Goal: Information Seeking & Learning: Find specific fact

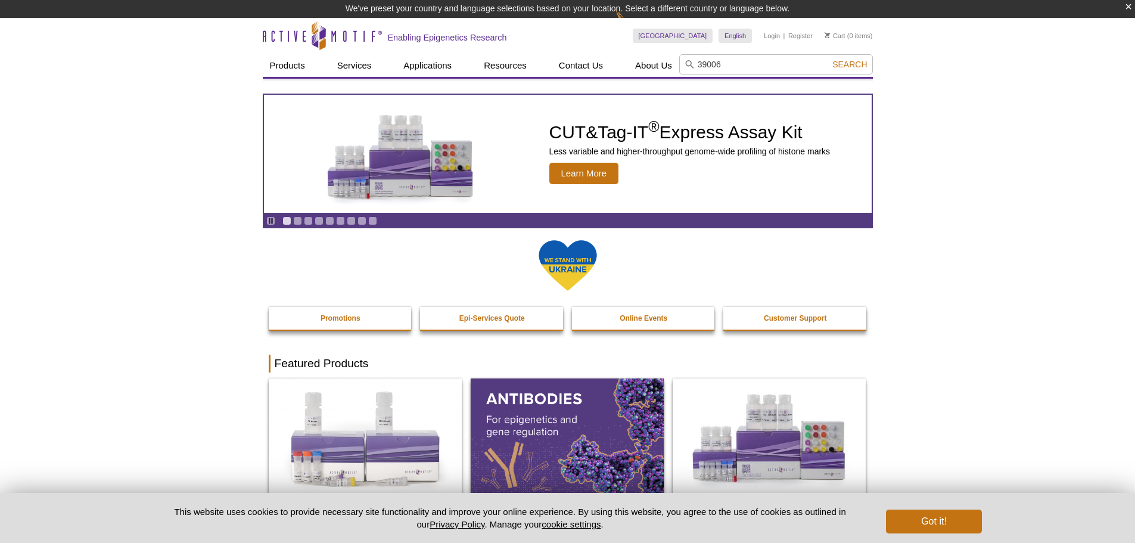
type input "39006"
click at [828, 59] on button "Search" at bounding box center [849, 64] width 42 height 11
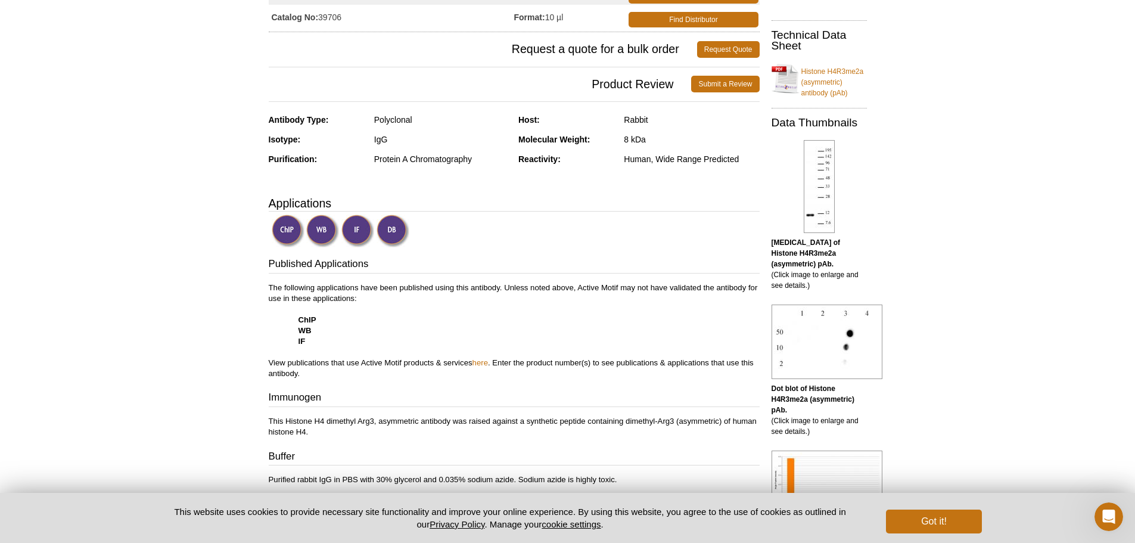
scroll to position [238, 0]
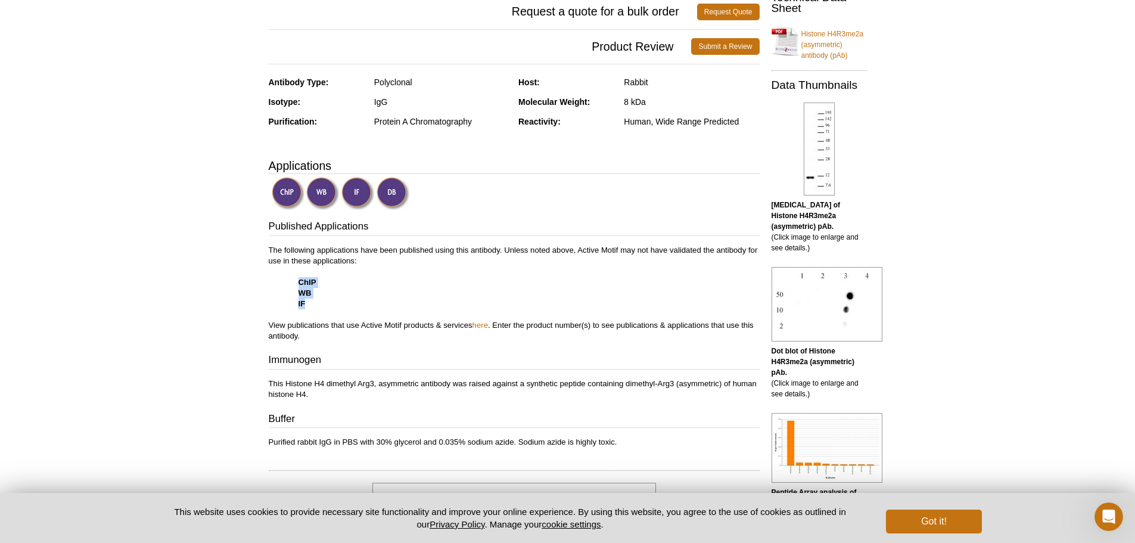
drag, startPoint x: 296, startPoint y: 277, endPoint x: 317, endPoint y: 303, distance: 33.0
click at [317, 303] on p "The following applications have been published using this antibody. Unless note…" at bounding box center [514, 293] width 491 height 96
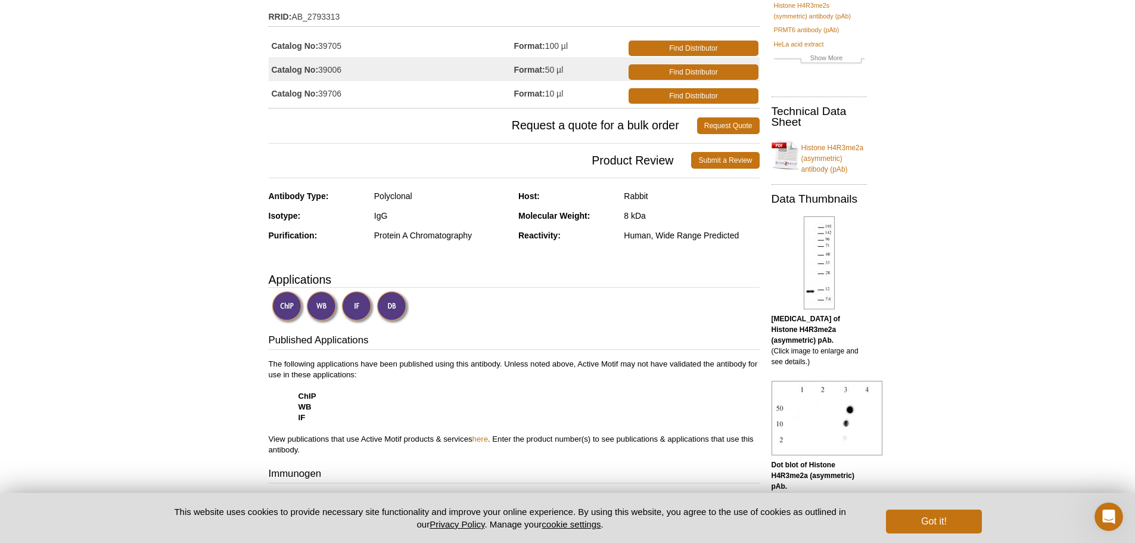
scroll to position [119, 0]
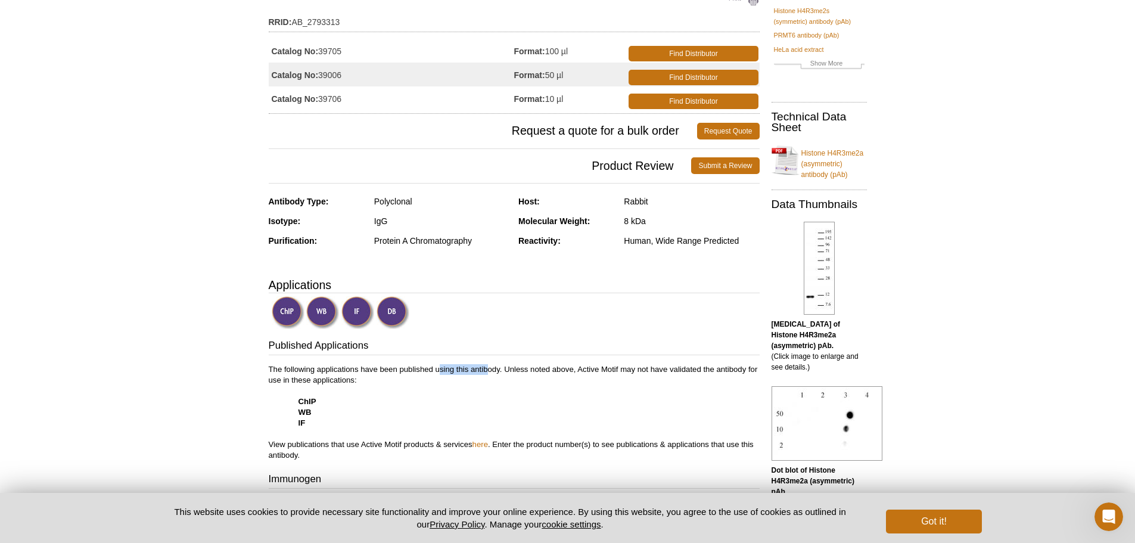
drag, startPoint x: 439, startPoint y: 366, endPoint x: 490, endPoint y: 367, distance: 50.6
click at [490, 367] on p "The following applications have been published using this antibody. Unless note…" at bounding box center [514, 412] width 491 height 96
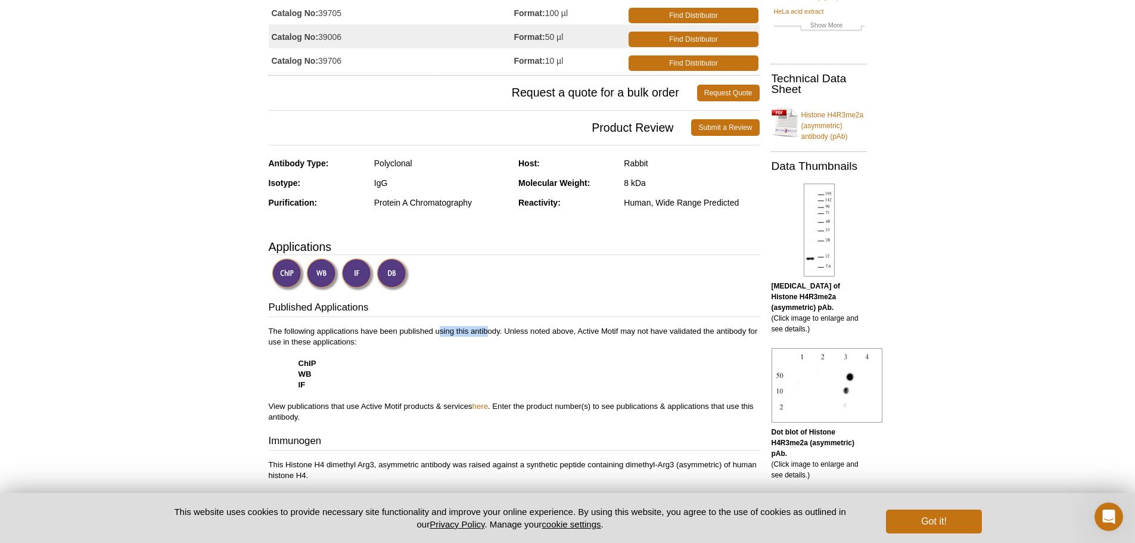
scroll to position [238, 0]
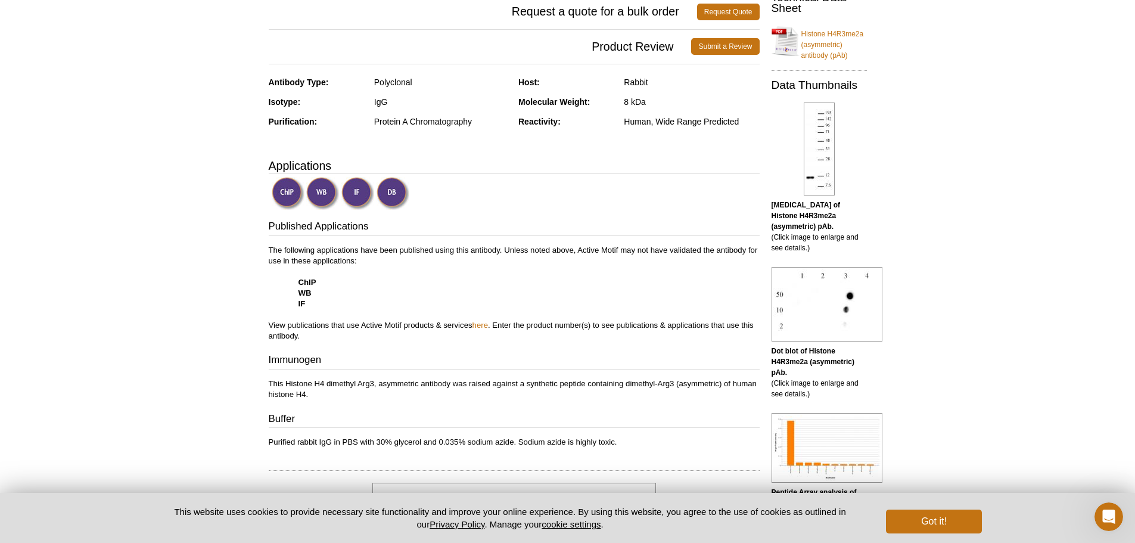
click at [578, 204] on div at bounding box center [516, 194] width 488 height 35
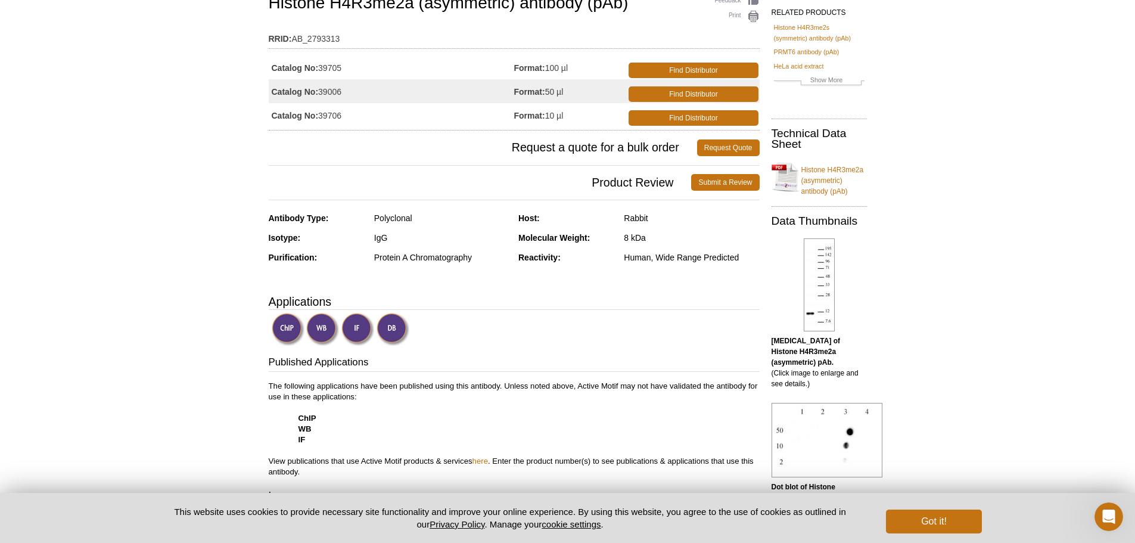
scroll to position [0, 0]
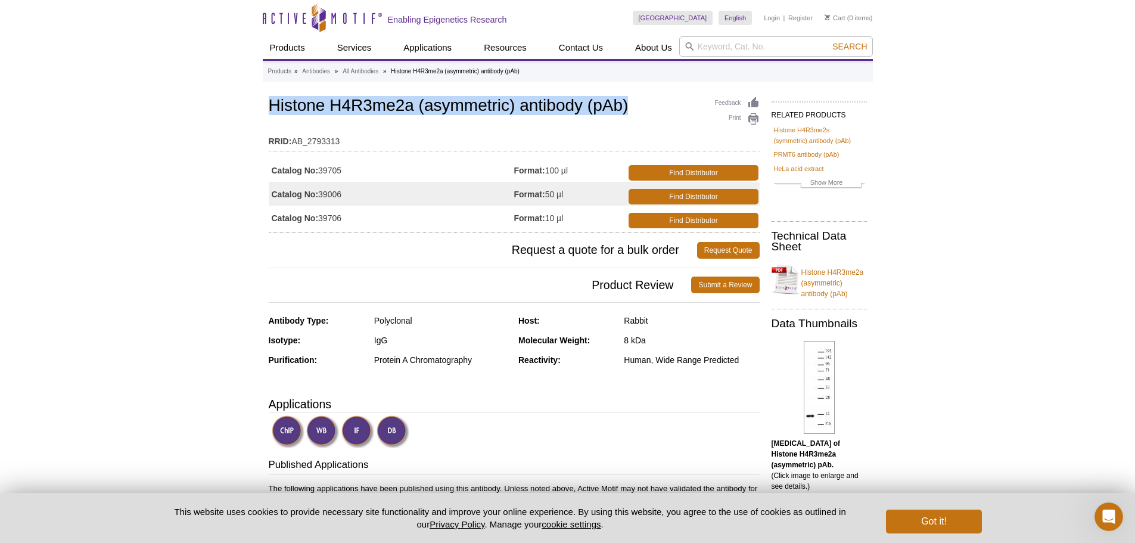
drag, startPoint x: 269, startPoint y: 102, endPoint x: 641, endPoint y: 115, distance: 373.0
click at [641, 115] on h1 "Histone H4R3me2a (asymmetric) antibody (pAb)" at bounding box center [514, 106] width 491 height 20
copy h1 "Histone H4R3me2a (asymmetric) antibody (pAb)"
click at [335, 170] on td "Catalog No: 39705" at bounding box center [391, 170] width 245 height 24
drag, startPoint x: 344, startPoint y: 171, endPoint x: 319, endPoint y: 172, distance: 25.6
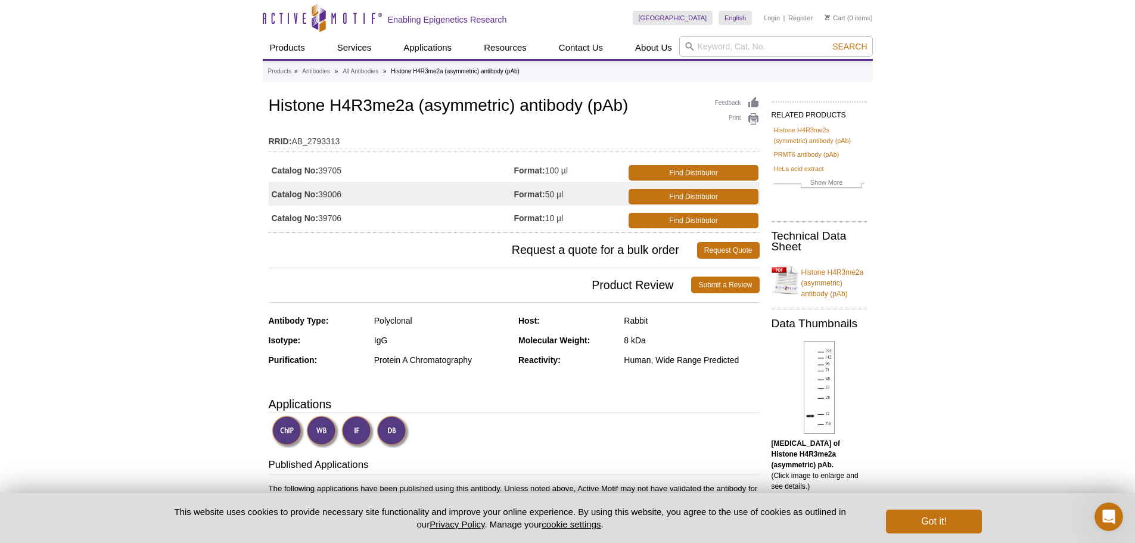
click at [319, 172] on td "Catalog No: 39705" at bounding box center [391, 170] width 245 height 24
click at [346, 201] on td "Catalog No: 39006" at bounding box center [391, 194] width 245 height 24
drag, startPoint x: 347, startPoint y: 198, endPoint x: 320, endPoint y: 198, distance: 26.2
click at [320, 198] on td "Catalog No: 39006" at bounding box center [391, 194] width 245 height 24
